Goal: Book appointment/travel/reservation

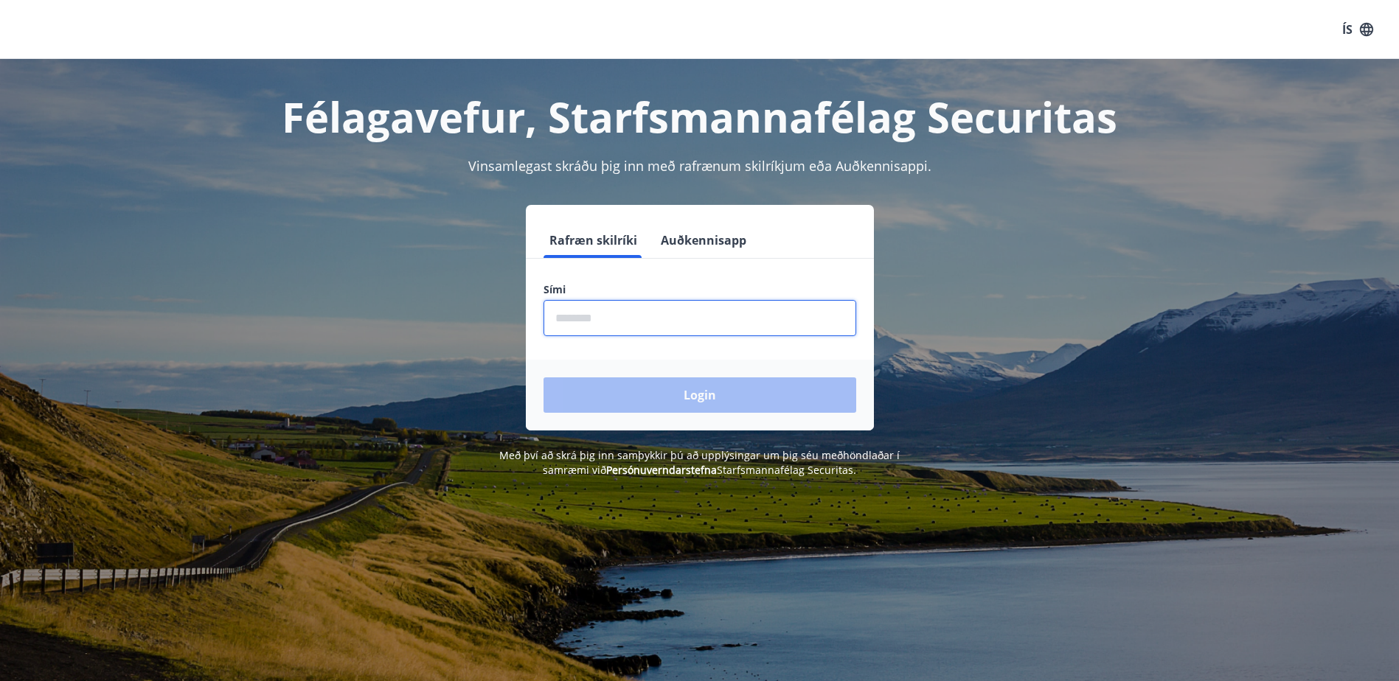
click at [643, 327] on input "phone" at bounding box center [699, 318] width 313 height 36
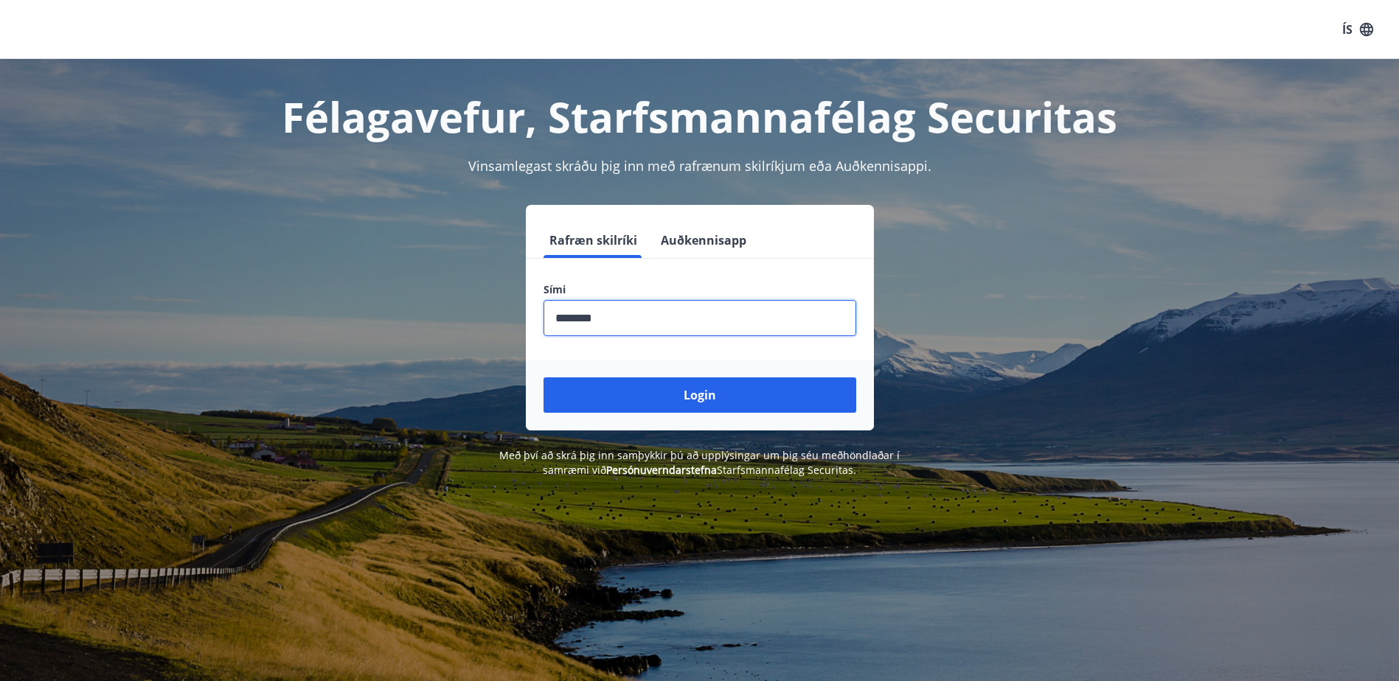
type input "********"
click at [543, 377] on button "Login" at bounding box center [699, 394] width 313 height 35
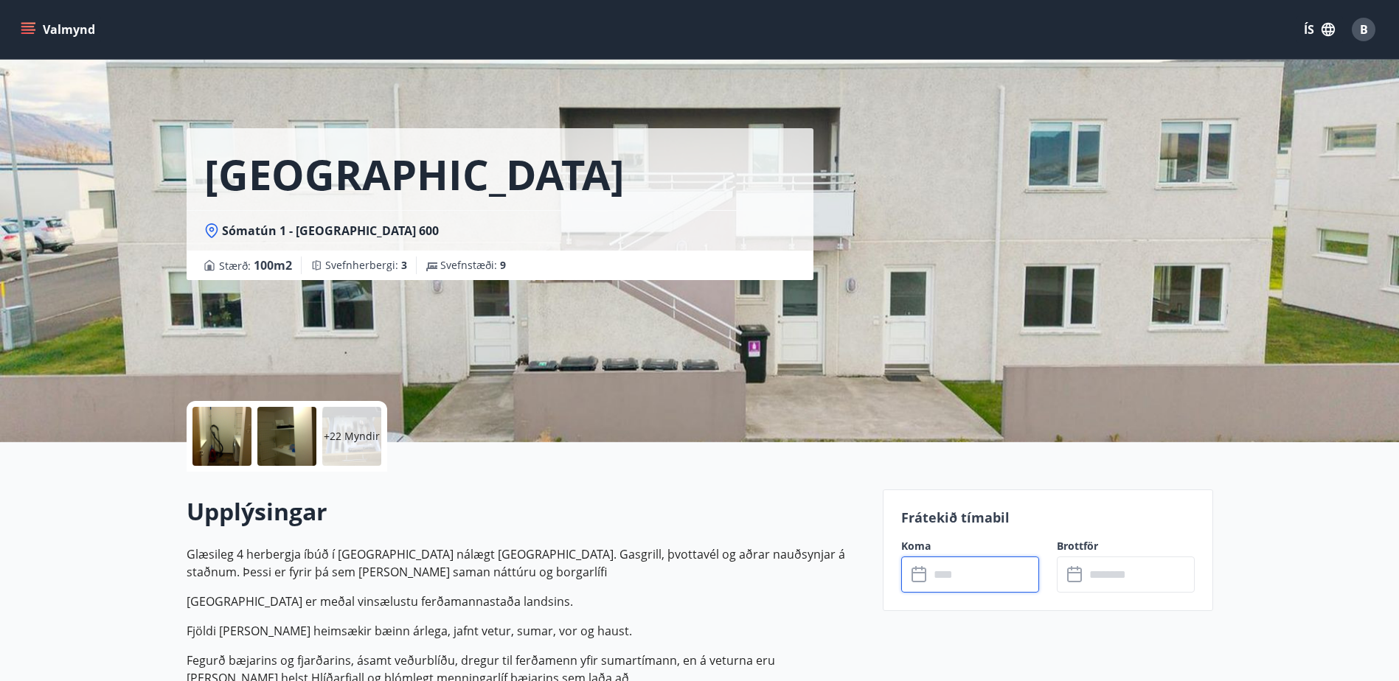
click at [995, 574] on input "text" at bounding box center [984, 575] width 110 height 36
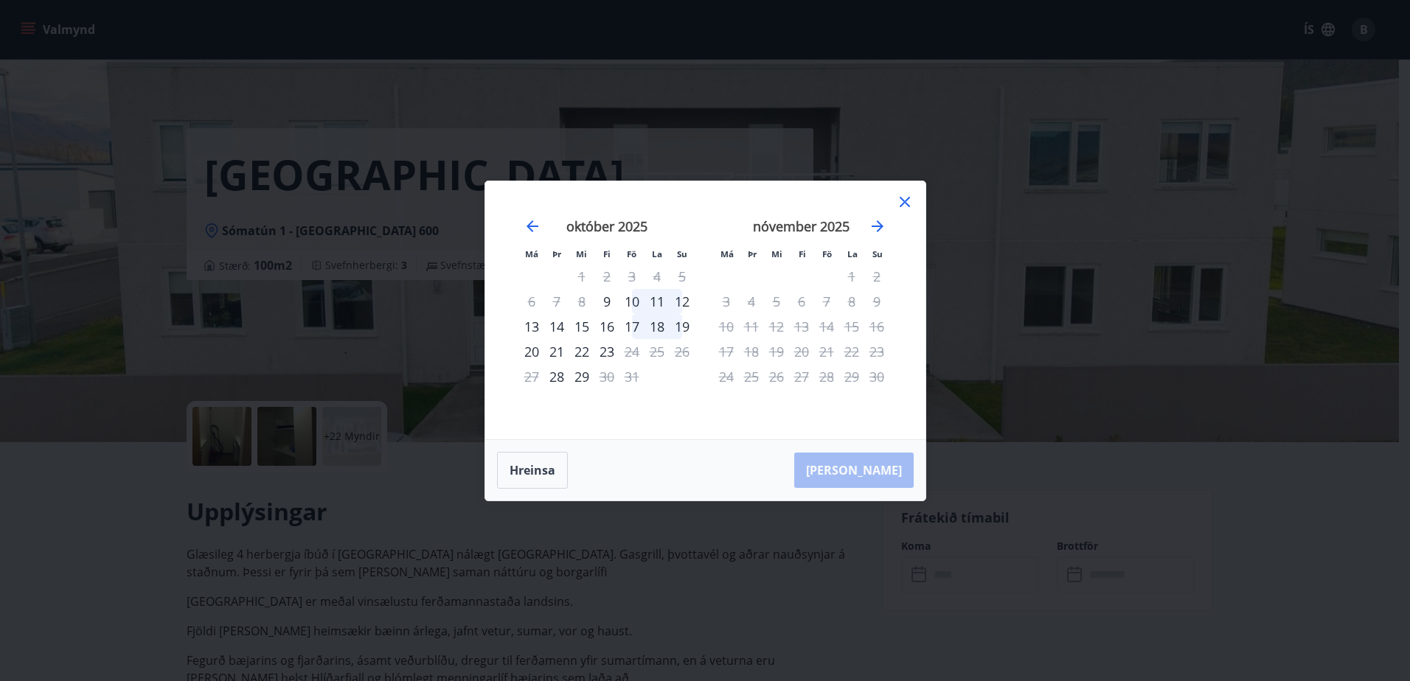
click at [905, 203] on icon at bounding box center [904, 202] width 10 height 10
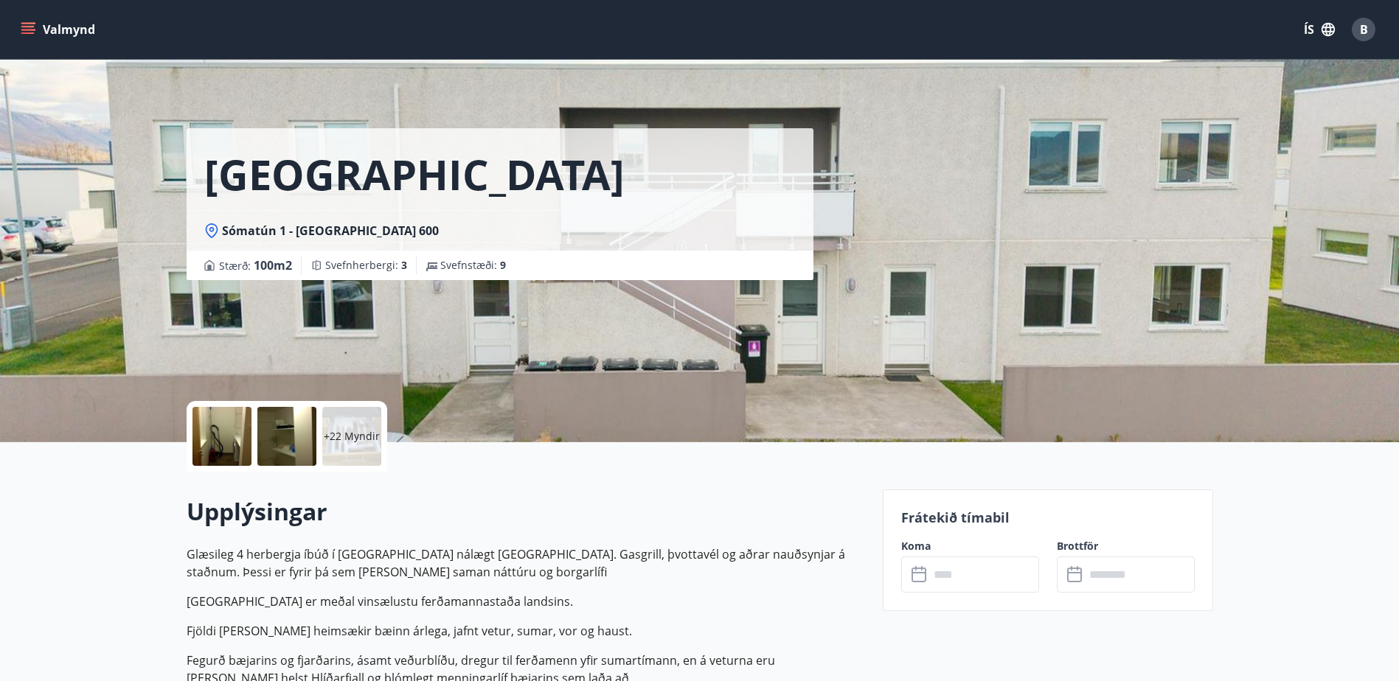
click at [355, 439] on p "+22 Myndir" at bounding box center [352, 436] width 56 height 15
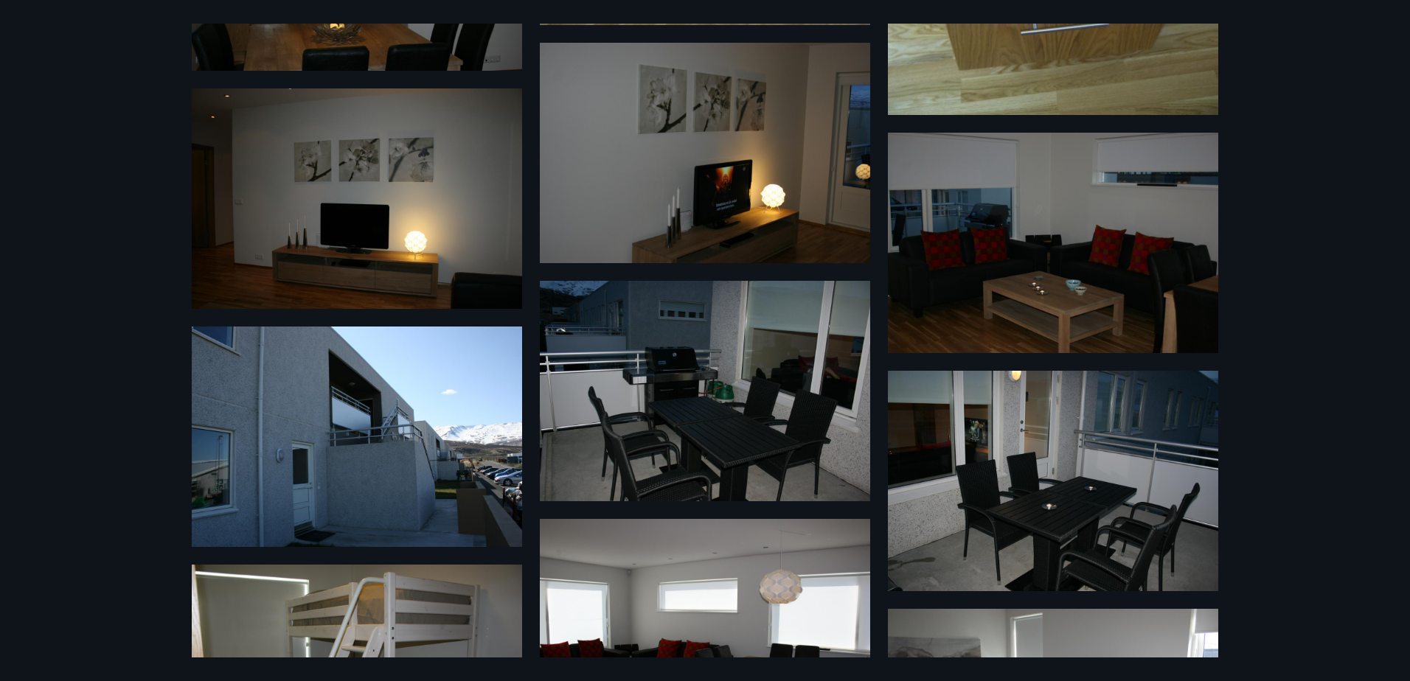
scroll to position [2331, 0]
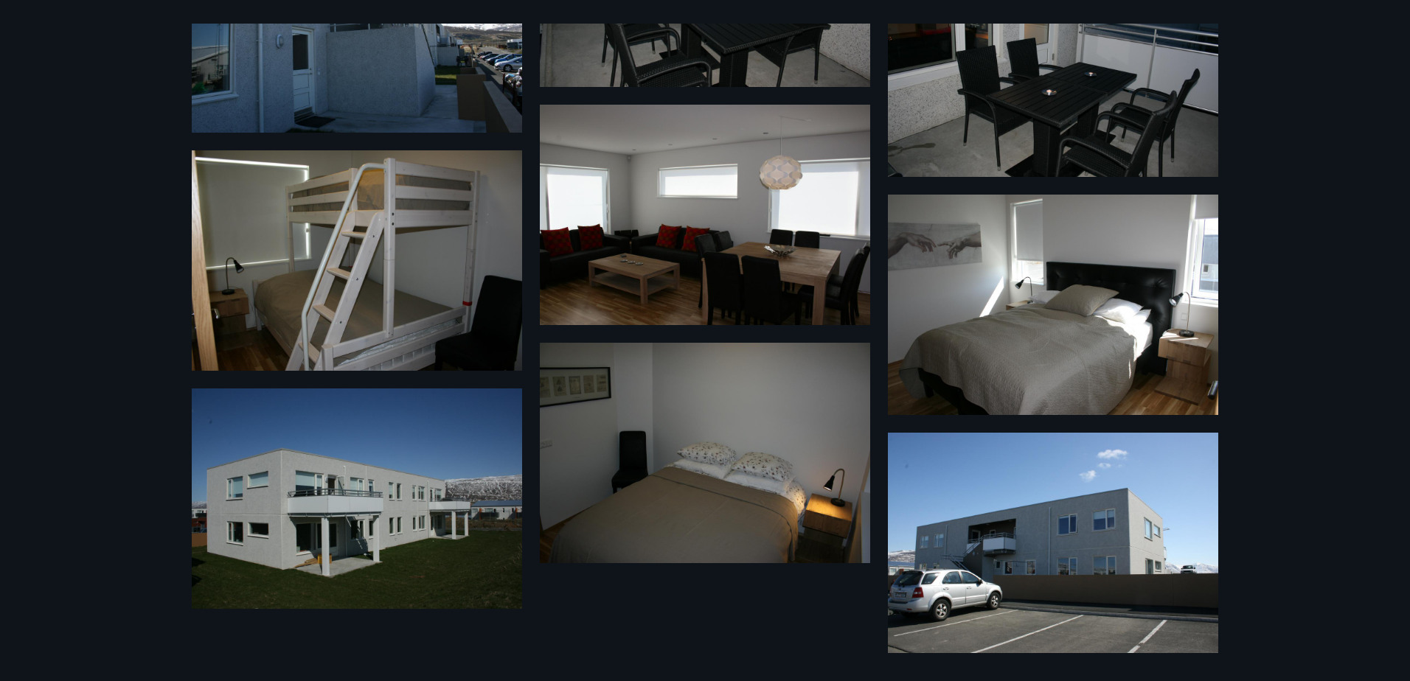
click at [999, 495] on img at bounding box center [1053, 543] width 330 height 220
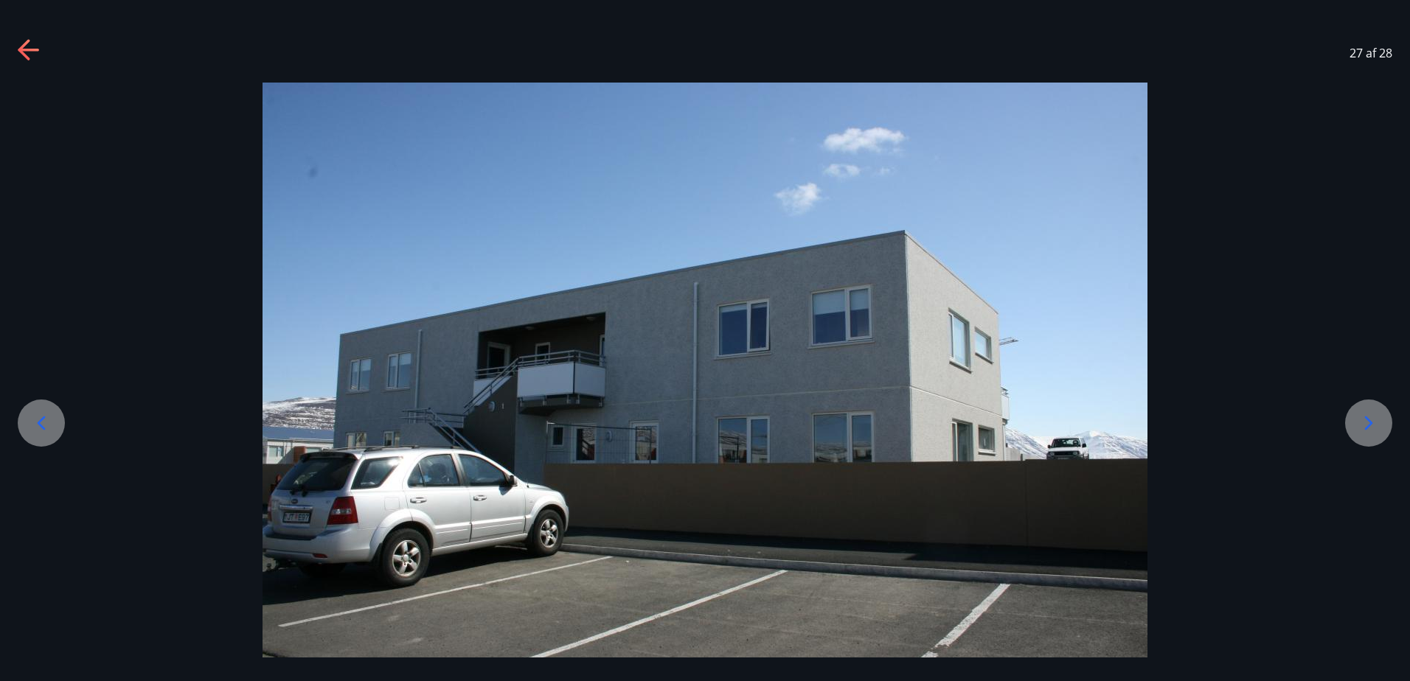
click at [27, 35] on div "27 af 28" at bounding box center [705, 53] width 1410 height 59
click at [27, 46] on icon at bounding box center [30, 51] width 24 height 24
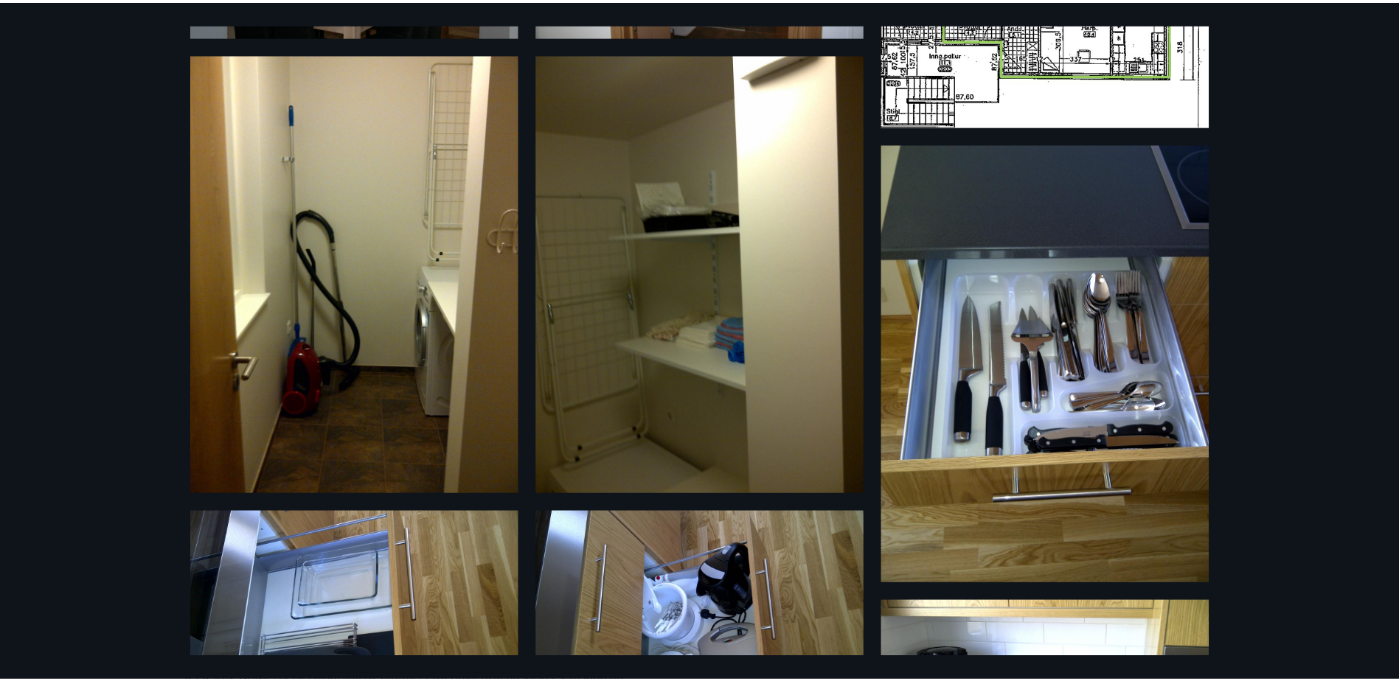
scroll to position [0, 0]
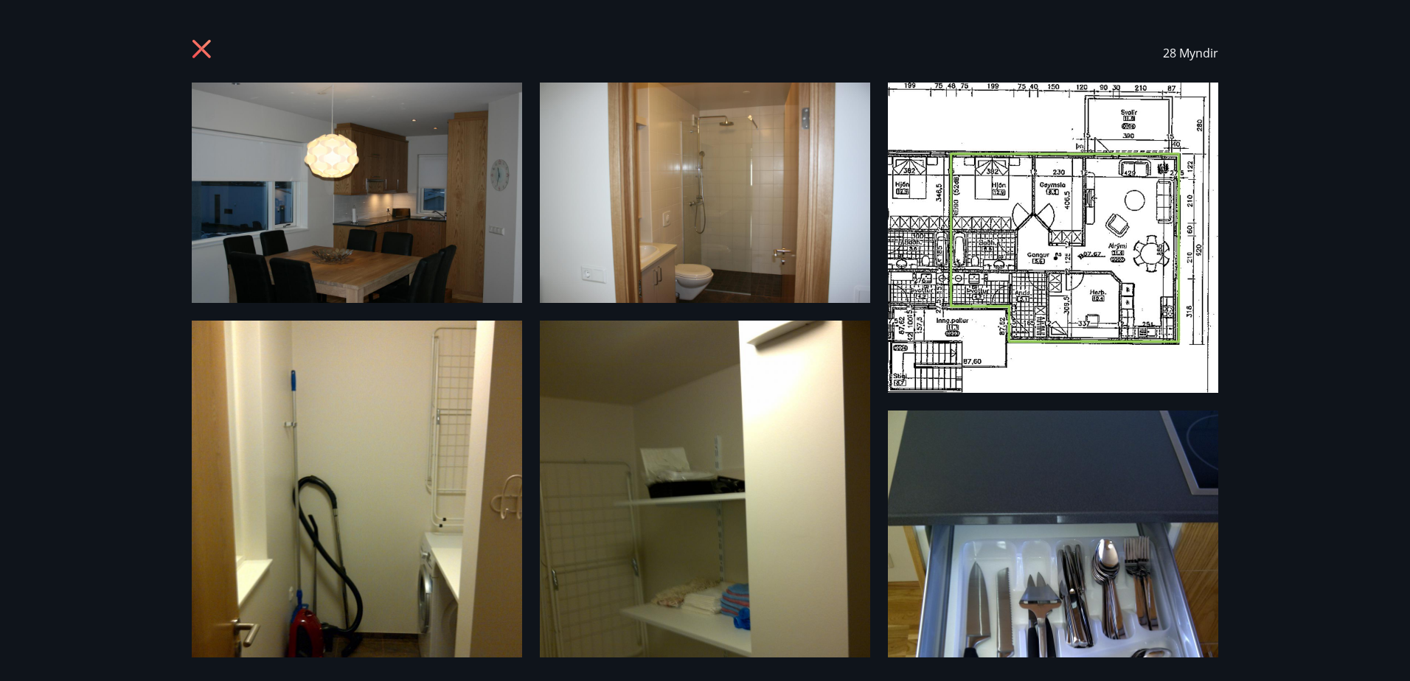
click at [206, 48] on icon at bounding box center [204, 51] width 24 height 24
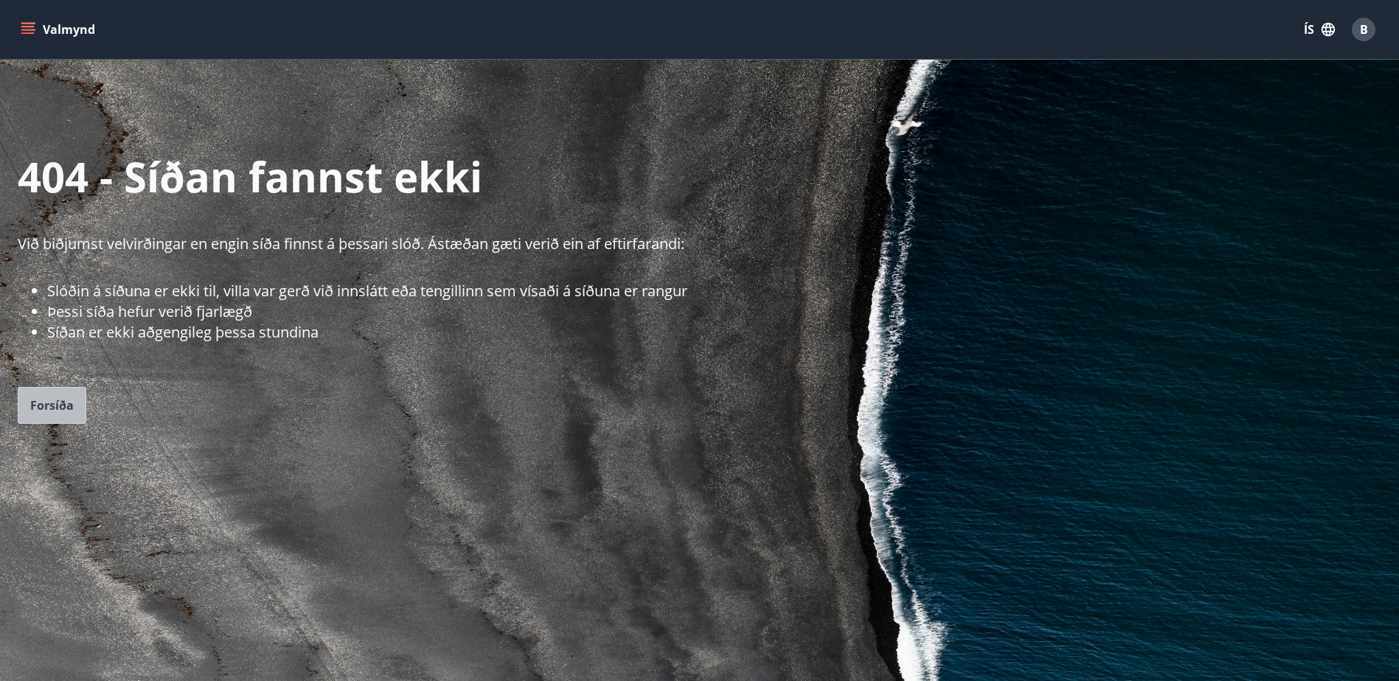
click at [41, 413] on span "Forsíða" at bounding box center [51, 405] width 43 height 16
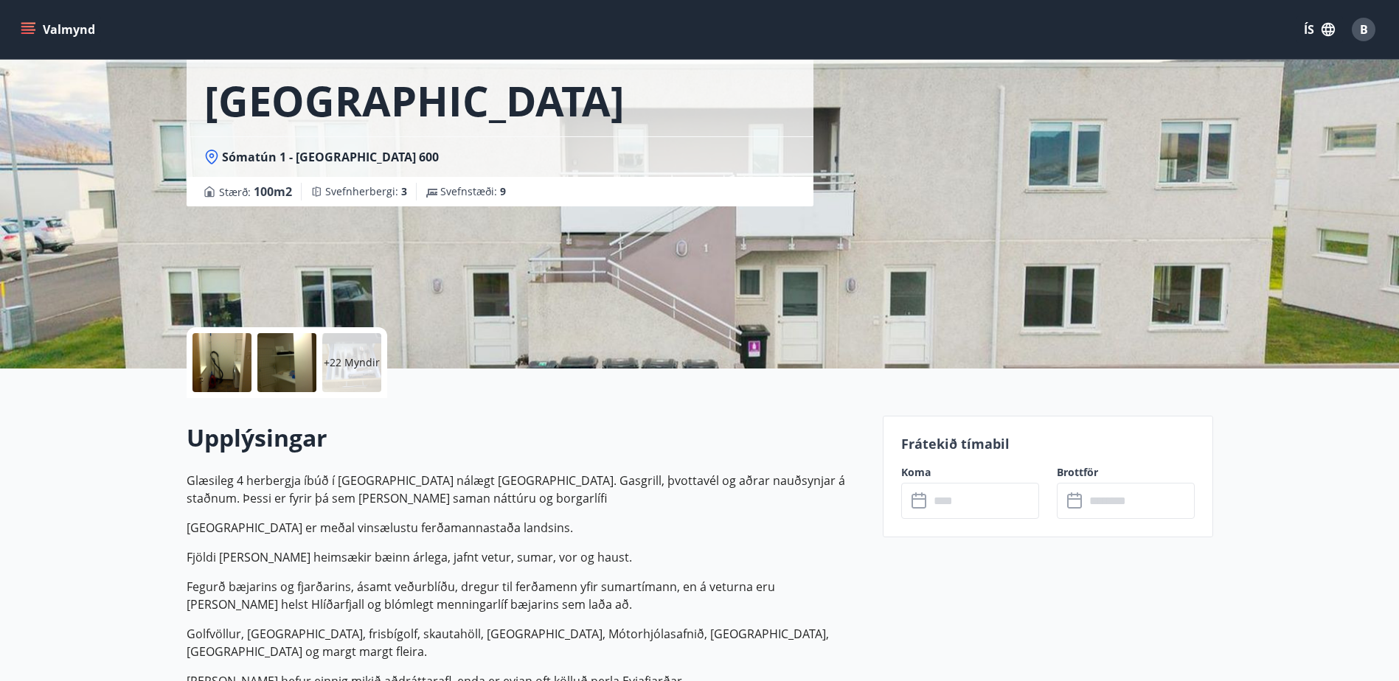
scroll to position [221, 0]
